Goal: Task Accomplishment & Management: Complete application form

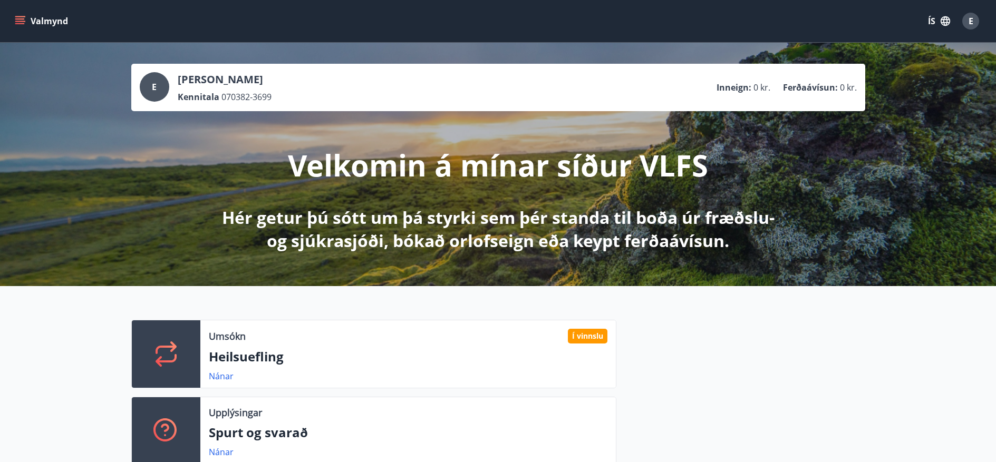
click at [21, 20] on icon "menu" at bounding box center [20, 21] width 11 height 11
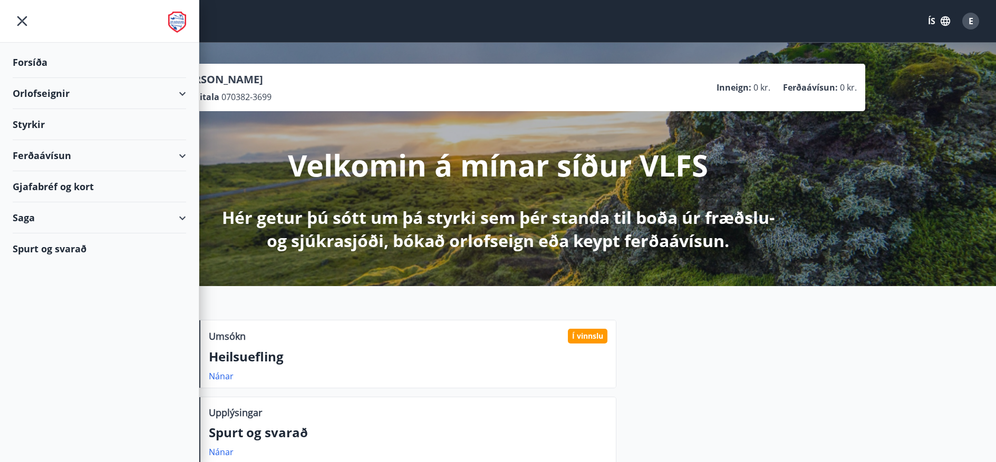
click at [63, 123] on div "Styrkir" at bounding box center [99, 124] width 173 height 31
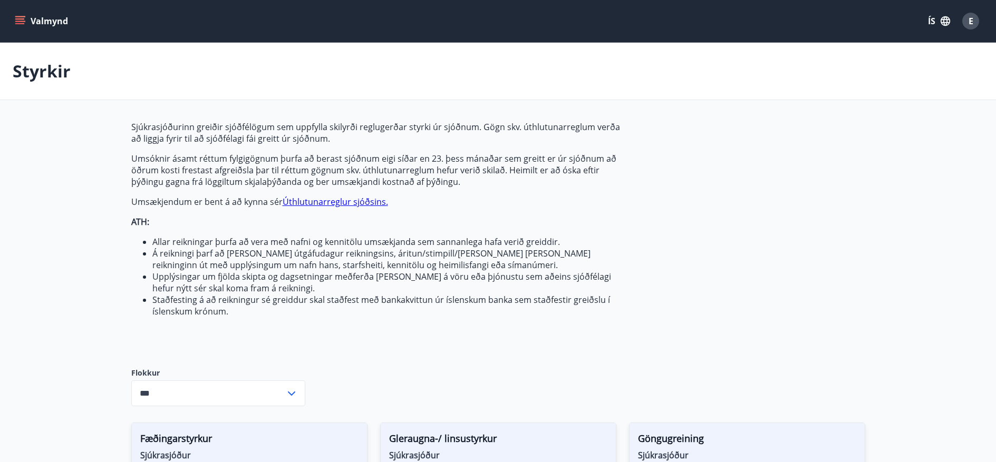
type input "***"
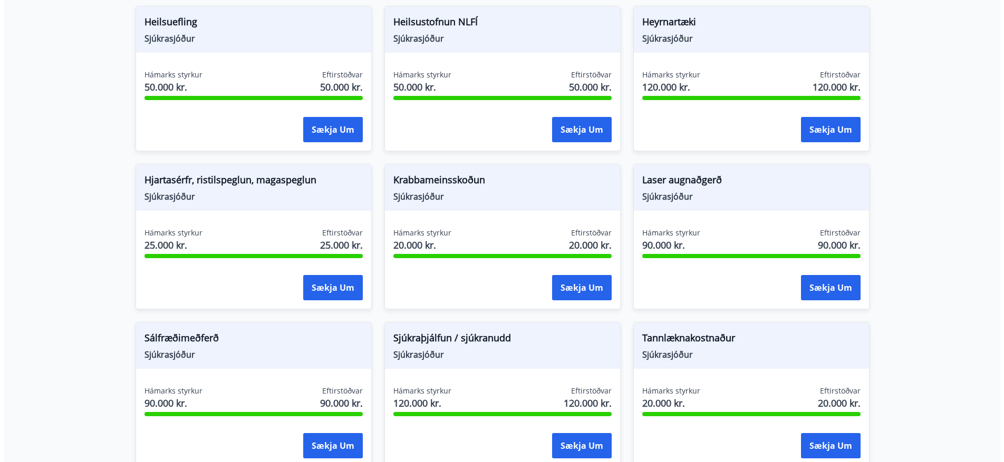
scroll to position [580, 0]
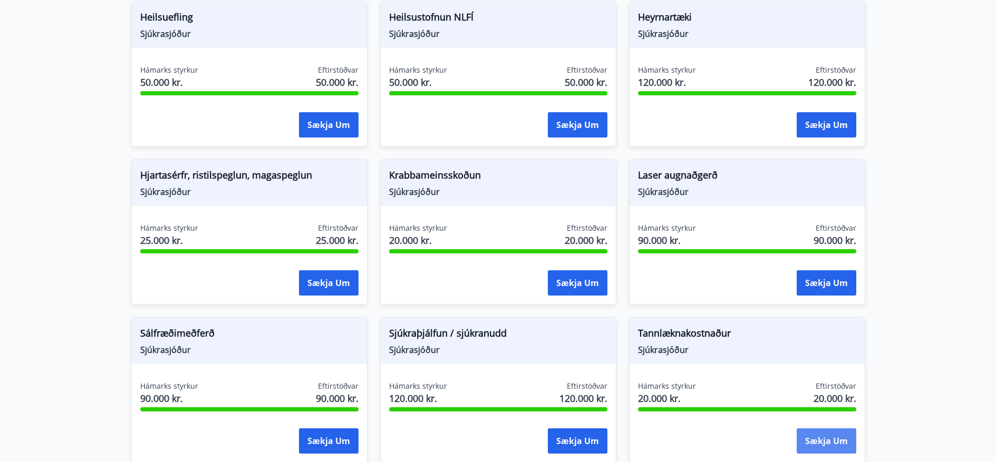
click at [810, 437] on button "Sækja um" at bounding box center [827, 441] width 60 height 25
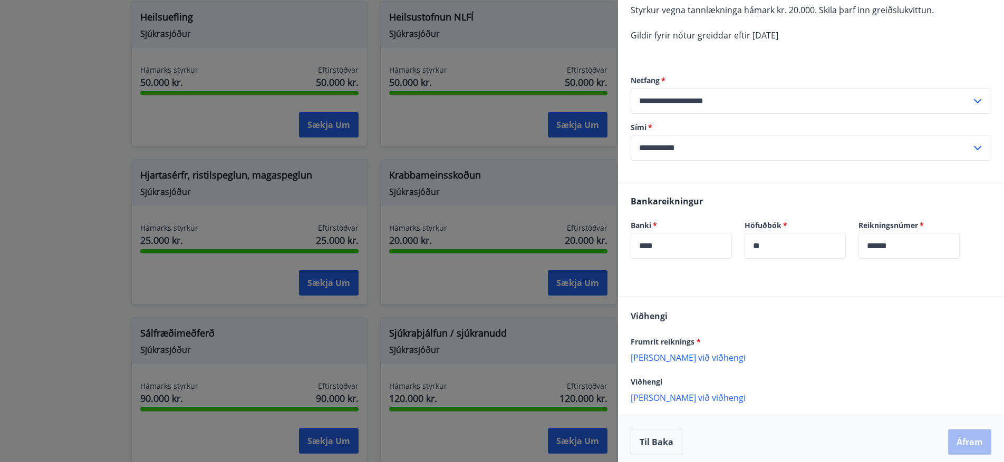
scroll to position [113, 0]
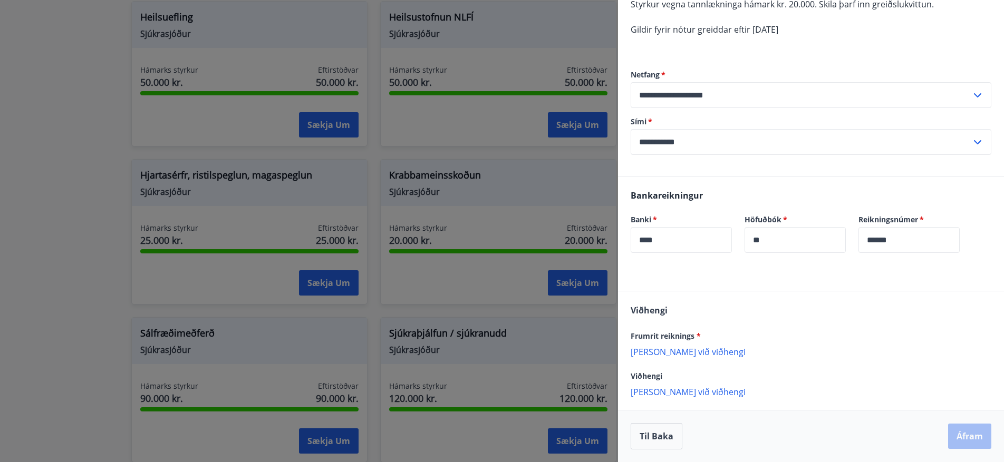
click at [679, 352] on p "[PERSON_NAME] við viðhengi" at bounding box center [811, 351] width 361 height 11
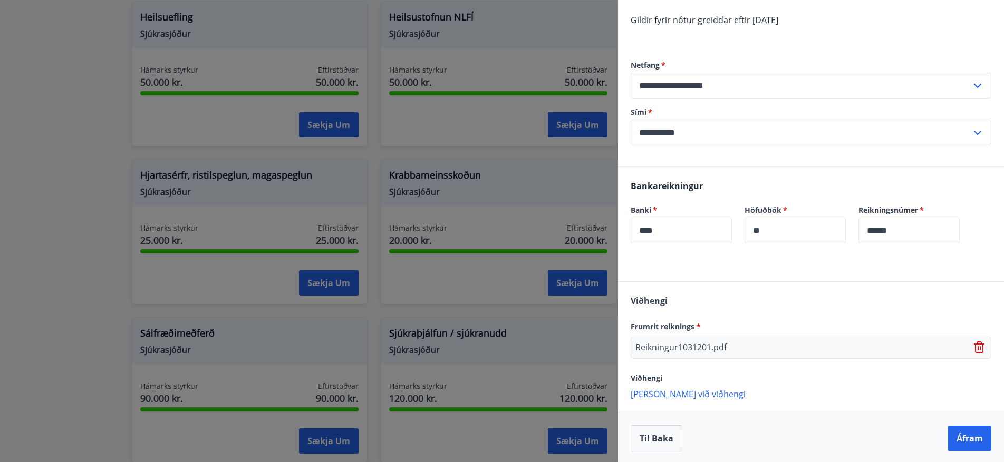
scroll to position [125, 0]
click at [966, 436] on button "Áfram" at bounding box center [969, 436] width 43 height 25
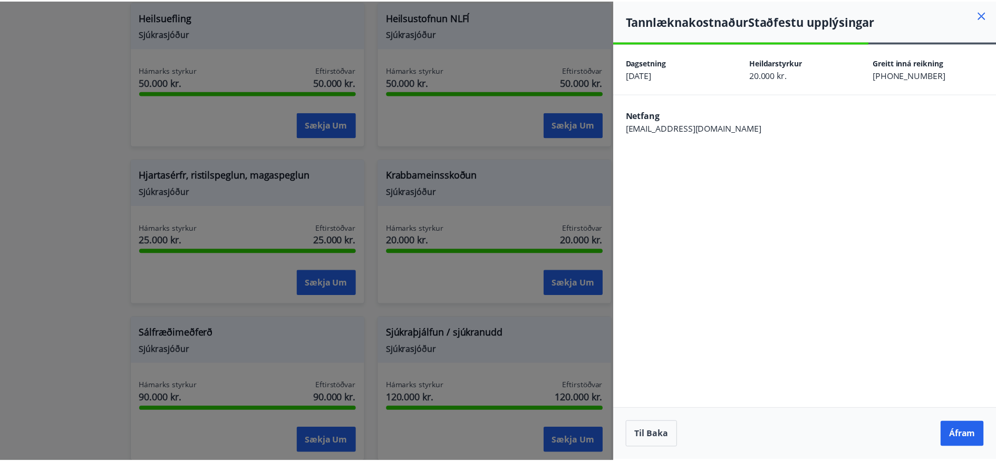
scroll to position [0, 0]
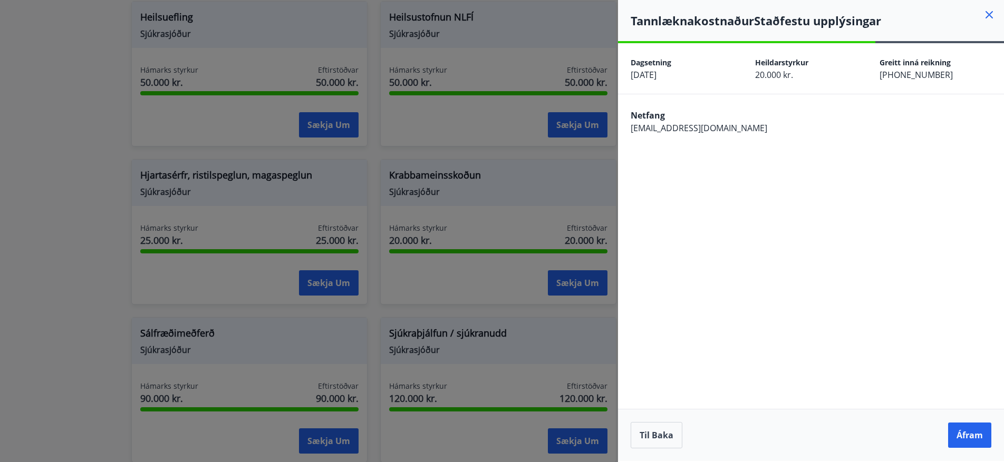
click at [959, 436] on button "Áfram" at bounding box center [969, 435] width 43 height 25
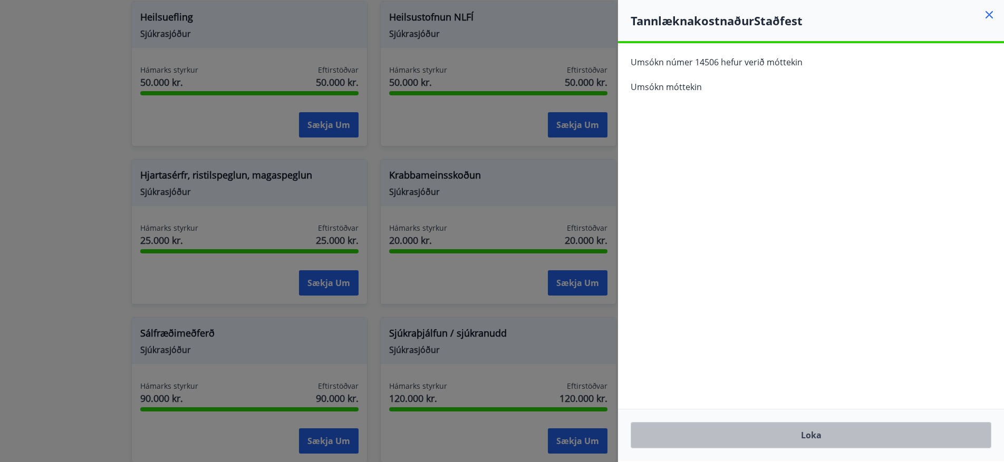
click at [798, 434] on button "Loka" at bounding box center [811, 435] width 361 height 26
